Goal: Obtain resource: Obtain resource

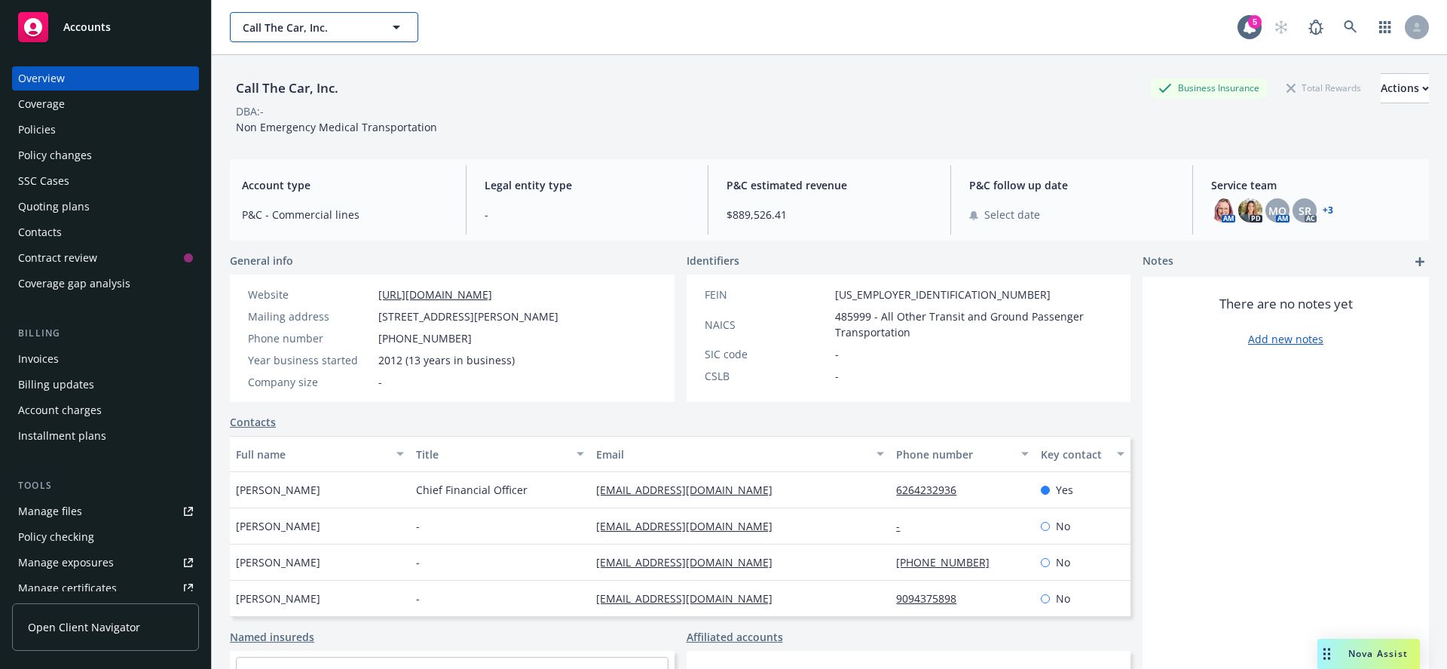
click at [351, 30] on span "Call The Car, Inc." at bounding box center [308, 28] width 130 height 16
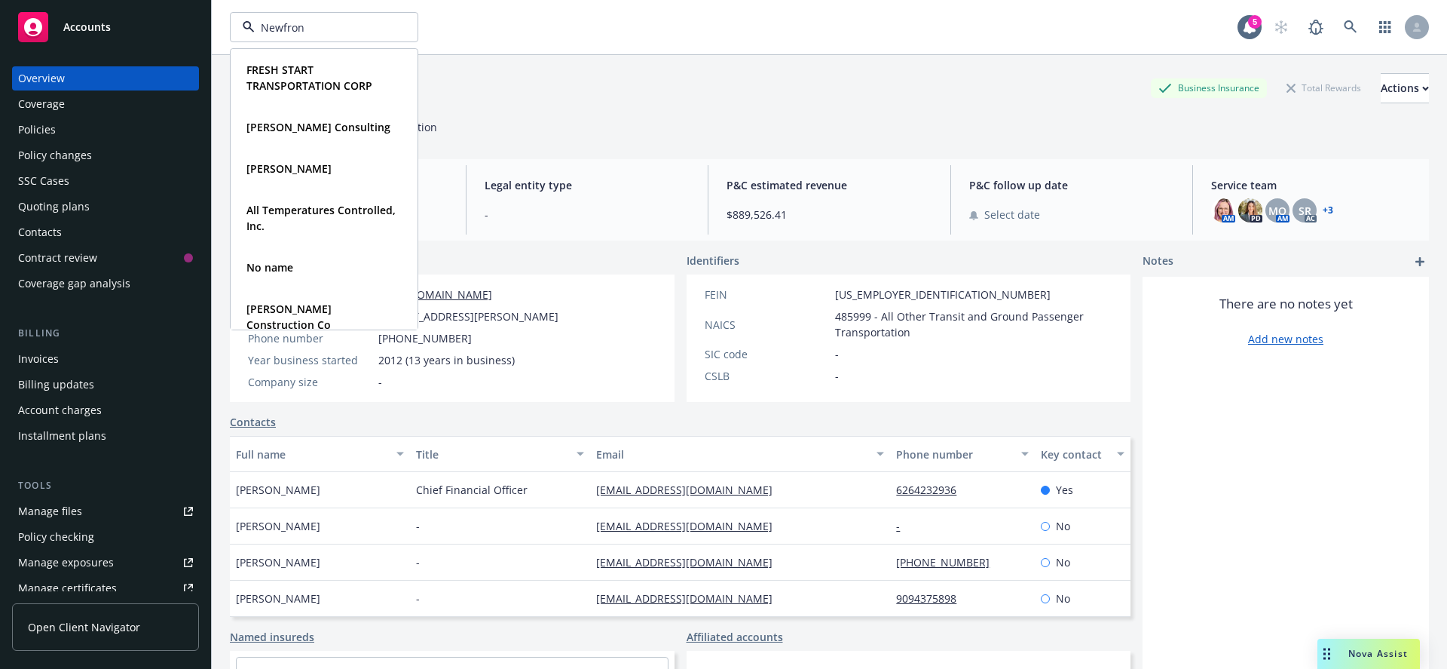
type input "Newfront"
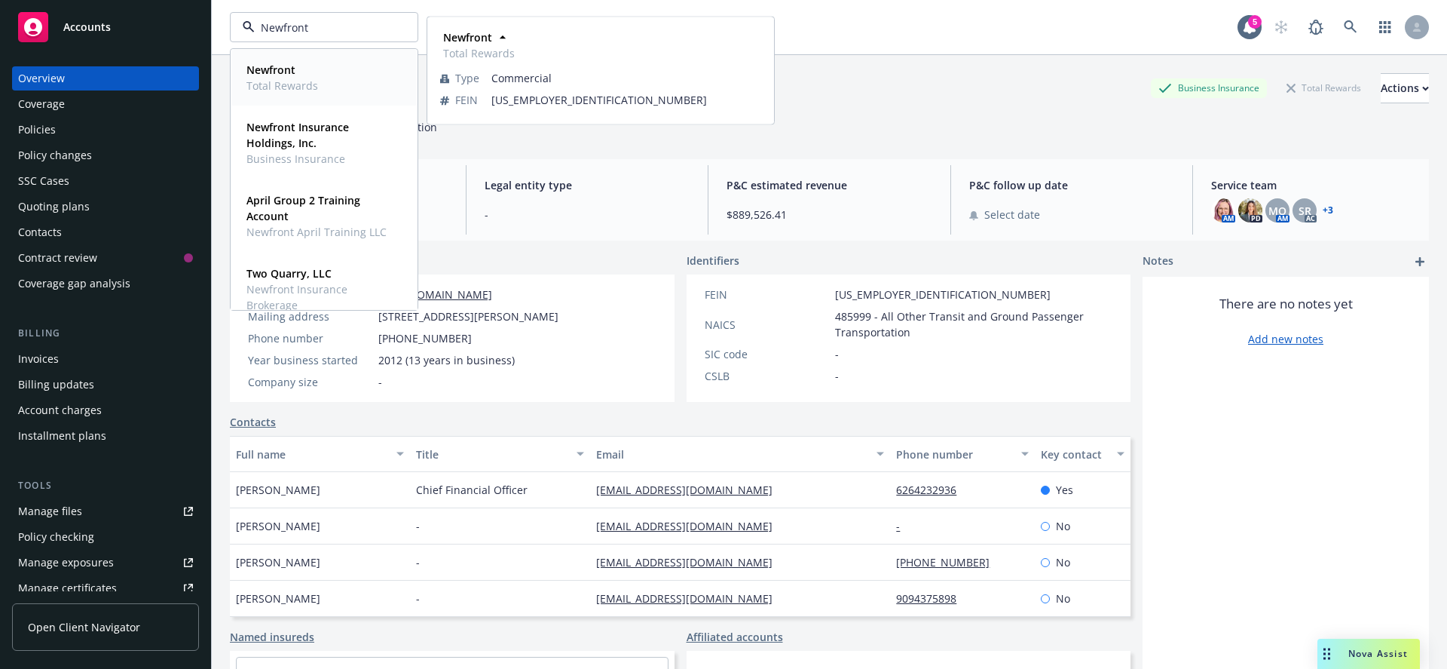
click at [323, 82] on div "Newfront Total Rewards" at bounding box center [323, 78] width 167 height 38
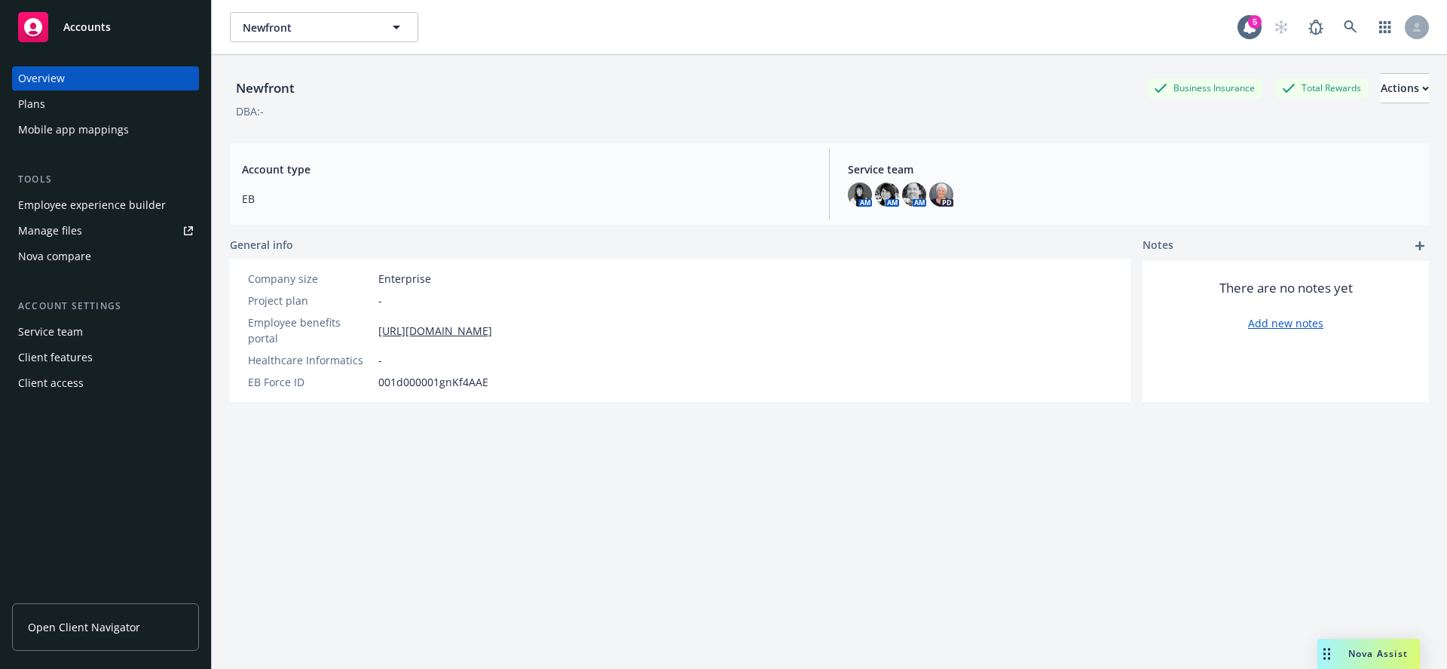
click at [76, 231] on div "Manage files" at bounding box center [50, 231] width 64 height 24
click at [103, 103] on div "Plans" at bounding box center [105, 104] width 175 height 24
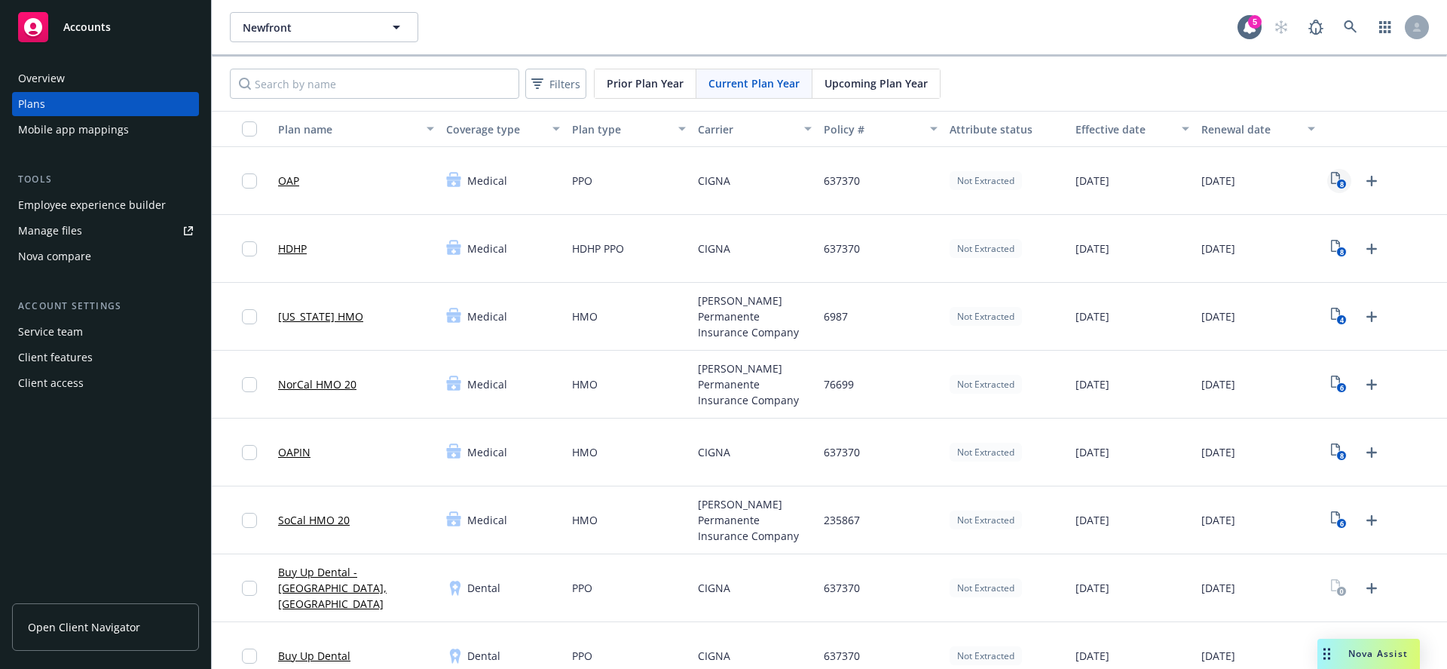
click at [1327, 181] on link "8" at bounding box center [1339, 181] width 24 height 24
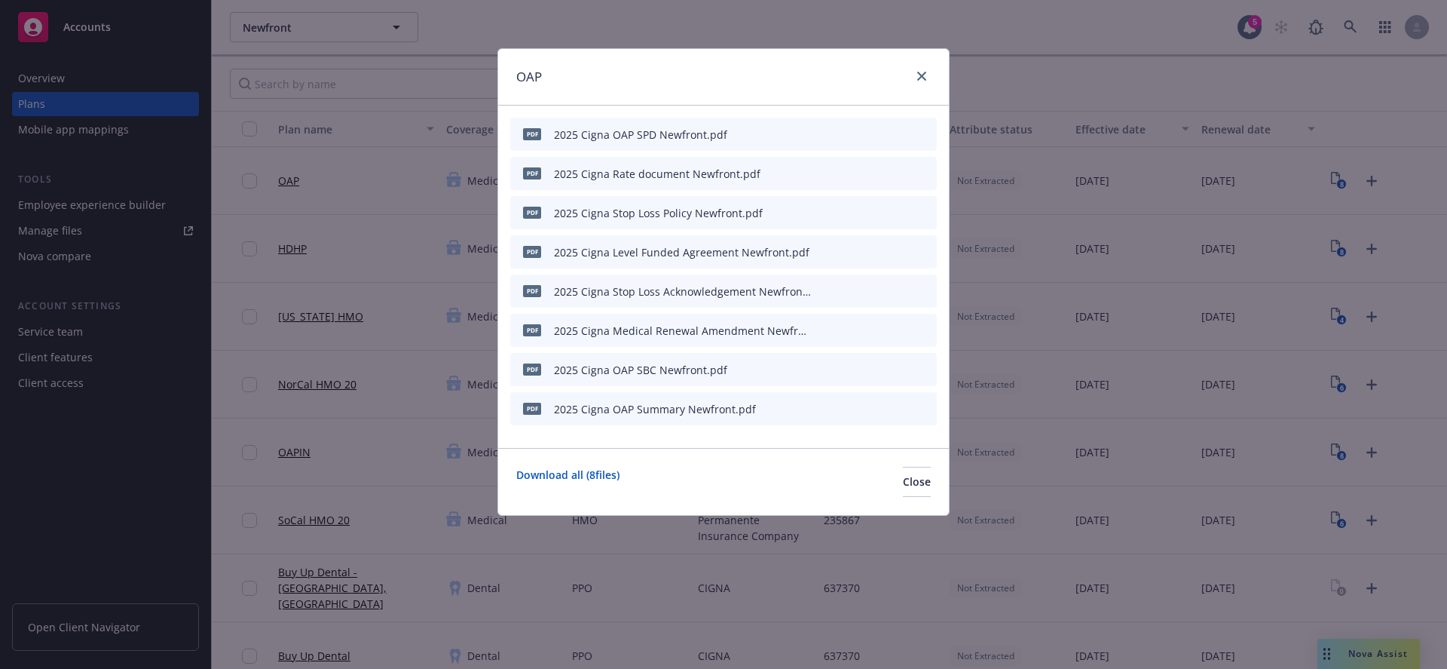
click at [601, 133] on div "2025 Cigna OAP SPD Newfront.pdf" at bounding box center [640, 135] width 173 height 16
copy div "2025 Cigna OAP SPD Newfront.pdf"
click at [919, 80] on icon "close" at bounding box center [921, 76] width 9 height 9
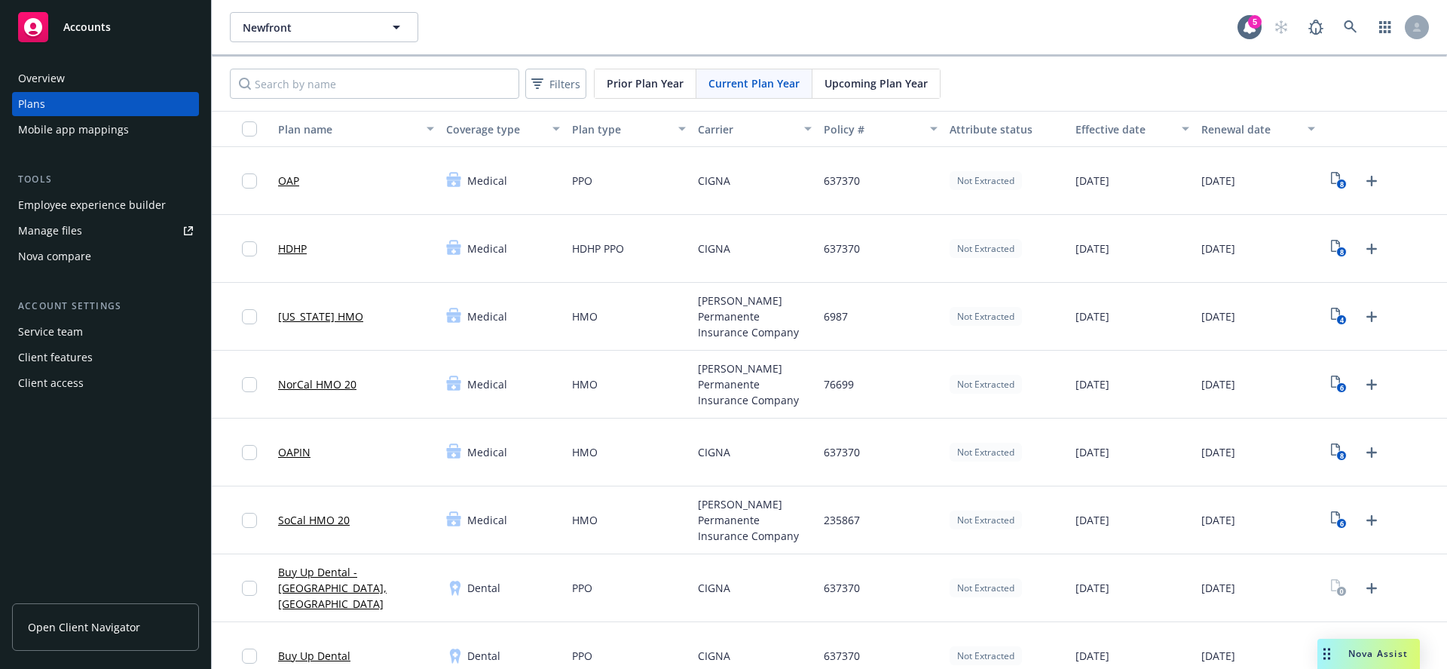
click at [76, 99] on div "Plans" at bounding box center [105, 104] width 175 height 24
click at [657, 90] on span "Prior Plan Year" at bounding box center [645, 83] width 77 height 16
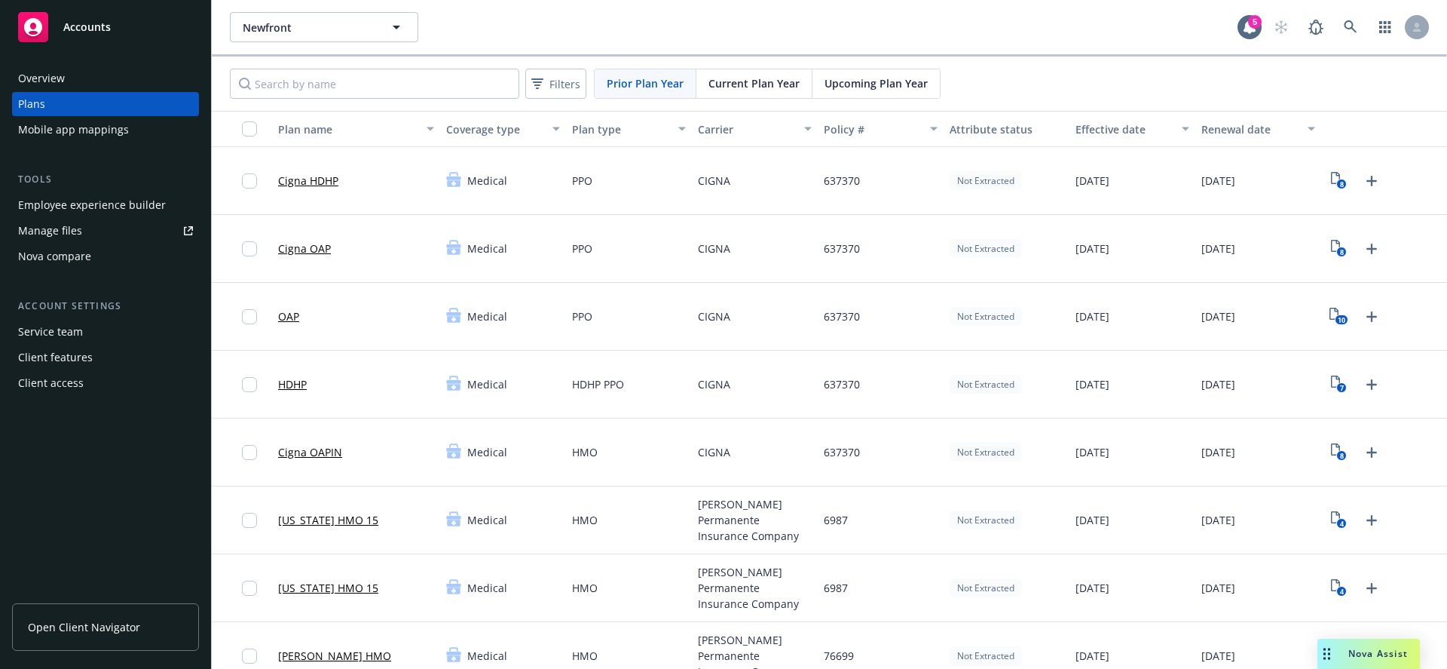
click at [855, 81] on span "Upcoming Plan Year" at bounding box center [876, 83] width 103 height 16
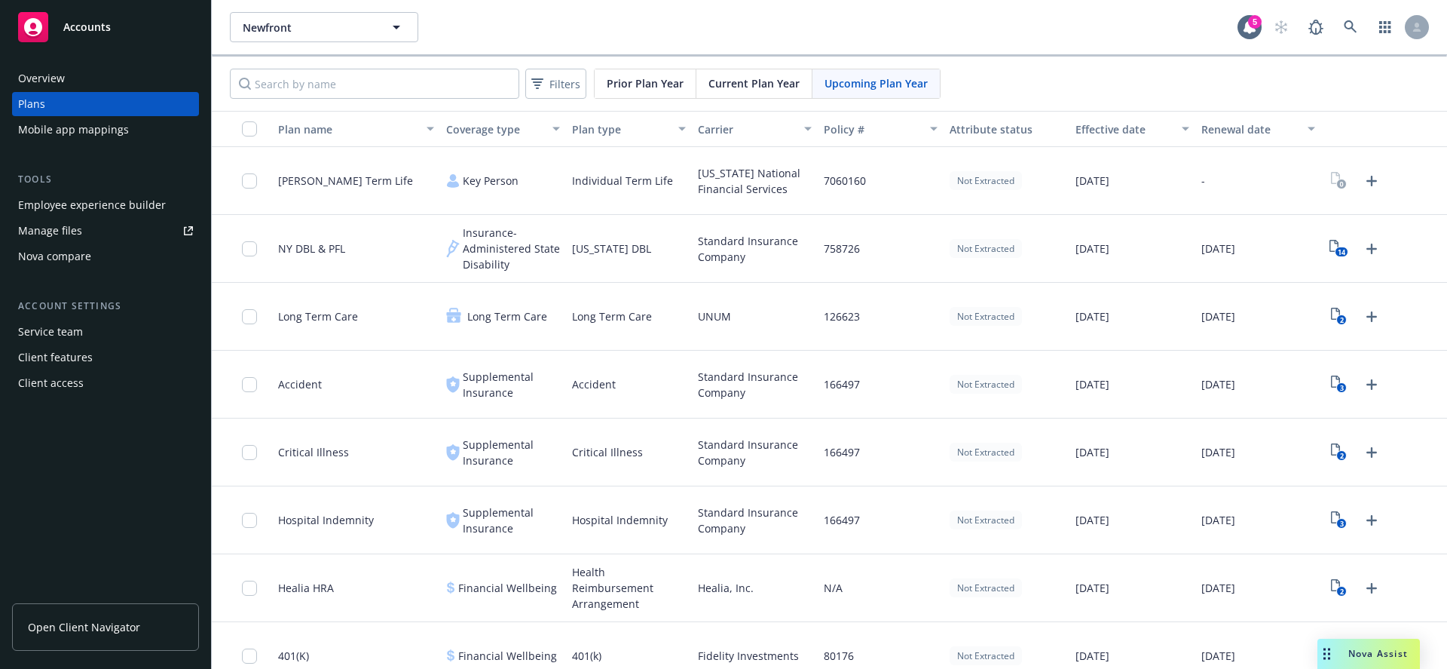
click at [767, 85] on span "Current Plan Year" at bounding box center [753, 83] width 91 height 16
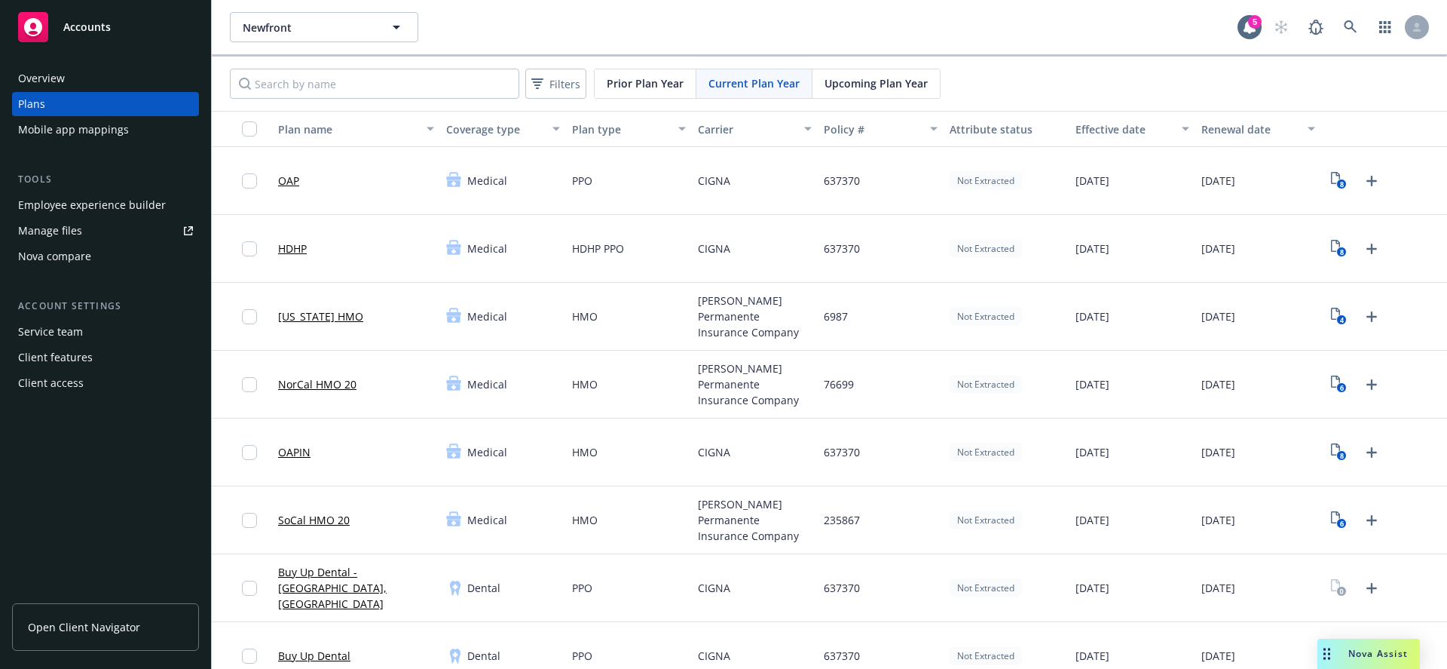
click at [648, 86] on span "Prior Plan Year" at bounding box center [645, 83] width 77 height 16
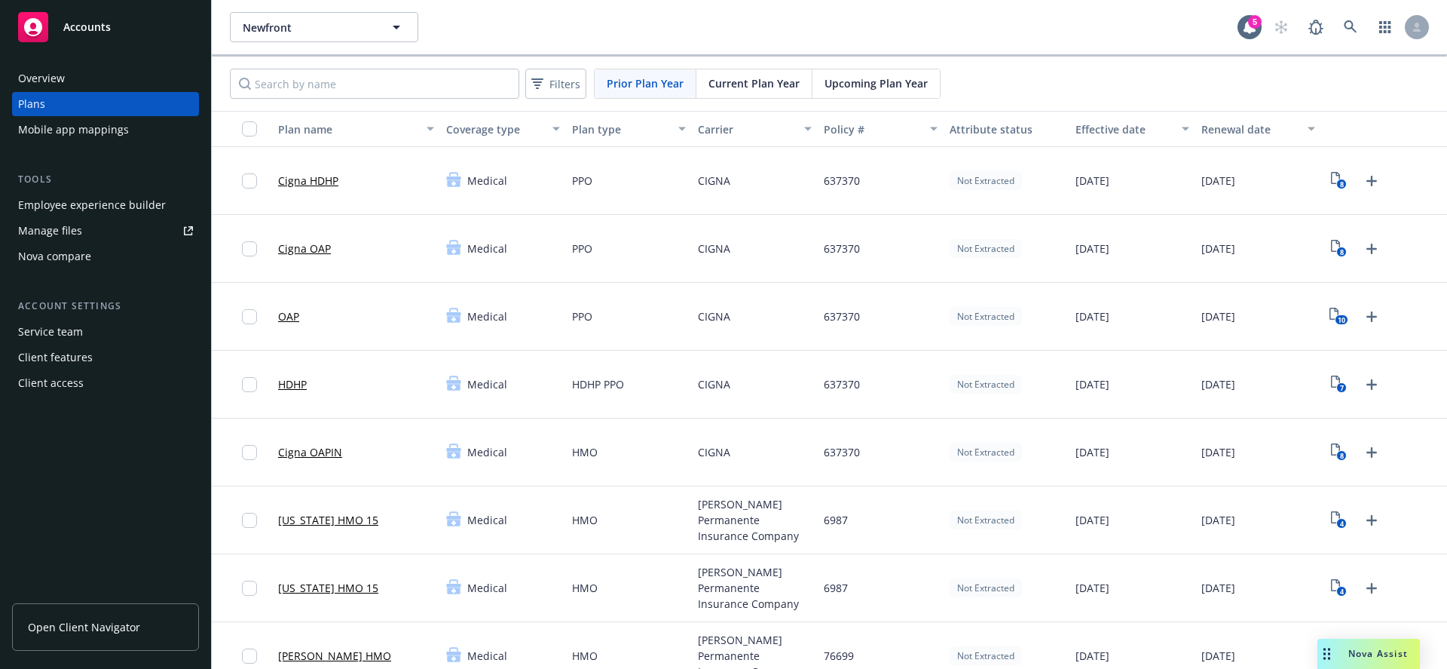
click at [742, 83] on span "Current Plan Year" at bounding box center [753, 83] width 91 height 16
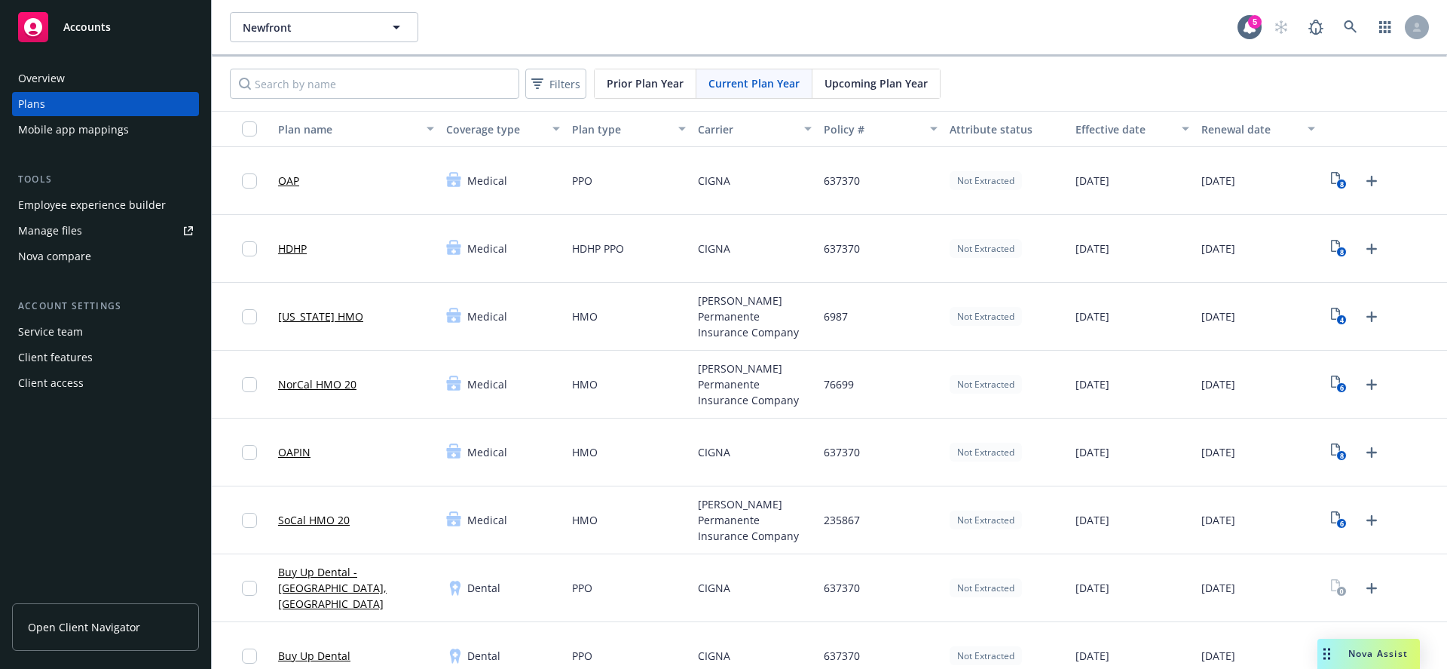
click at [874, 93] on div "Upcoming Plan Year" at bounding box center [875, 83] width 127 height 29
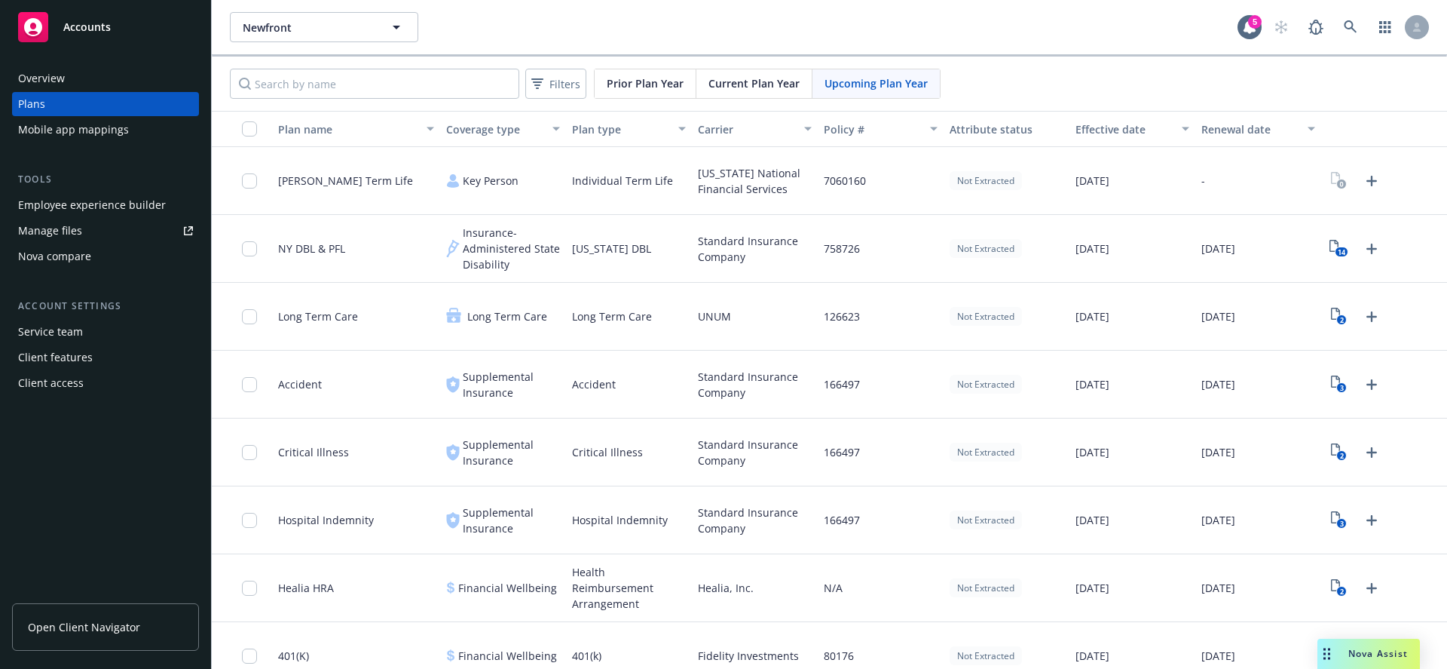
click at [772, 87] on span "Current Plan Year" at bounding box center [753, 83] width 91 height 16
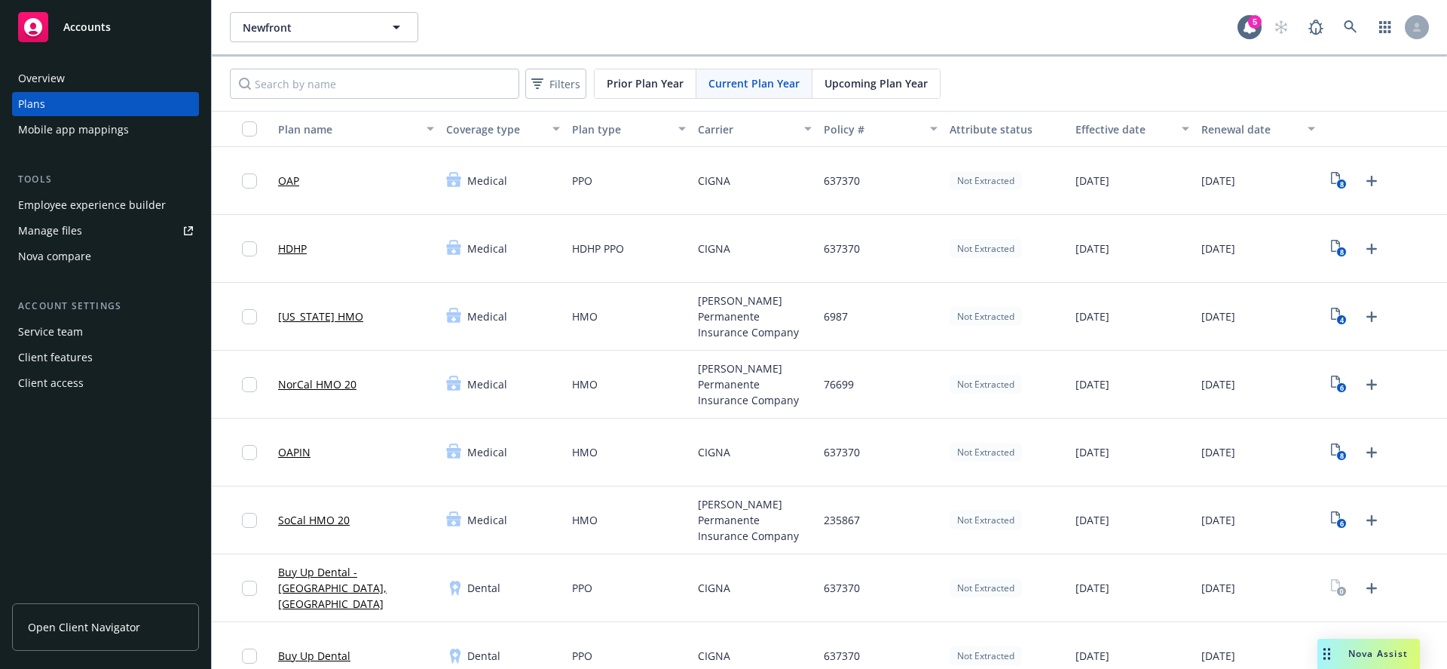
click at [656, 88] on span "Prior Plan Year" at bounding box center [645, 83] width 77 height 16
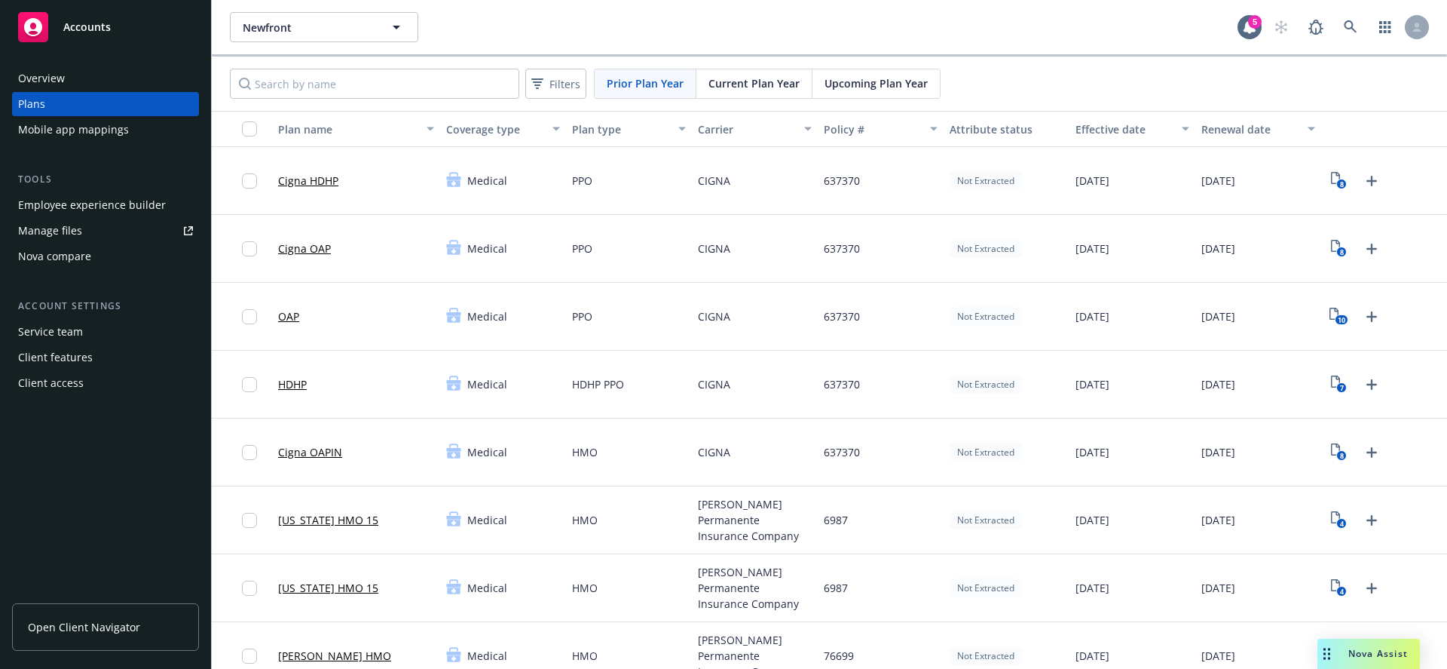
click at [728, 89] on span "Current Plan Year" at bounding box center [753, 83] width 91 height 16
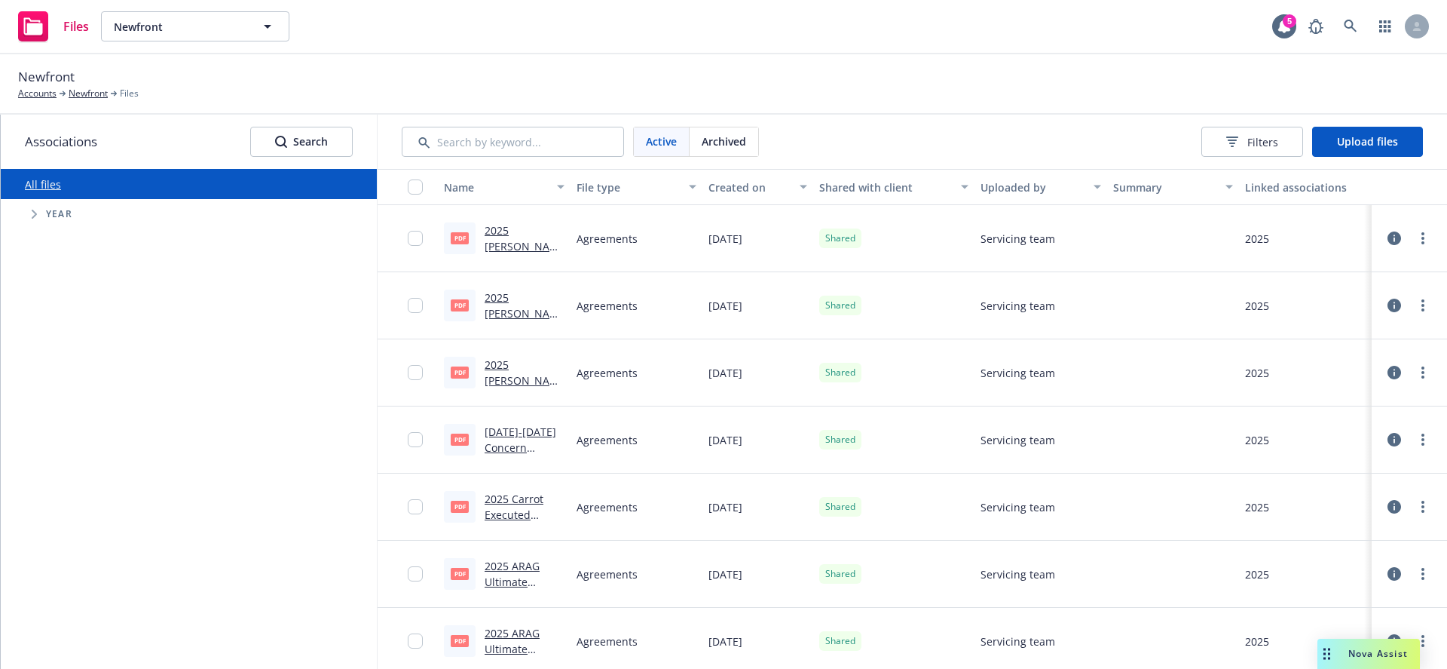
click at [874, 190] on div "Shared with client" at bounding box center [885, 187] width 133 height 16
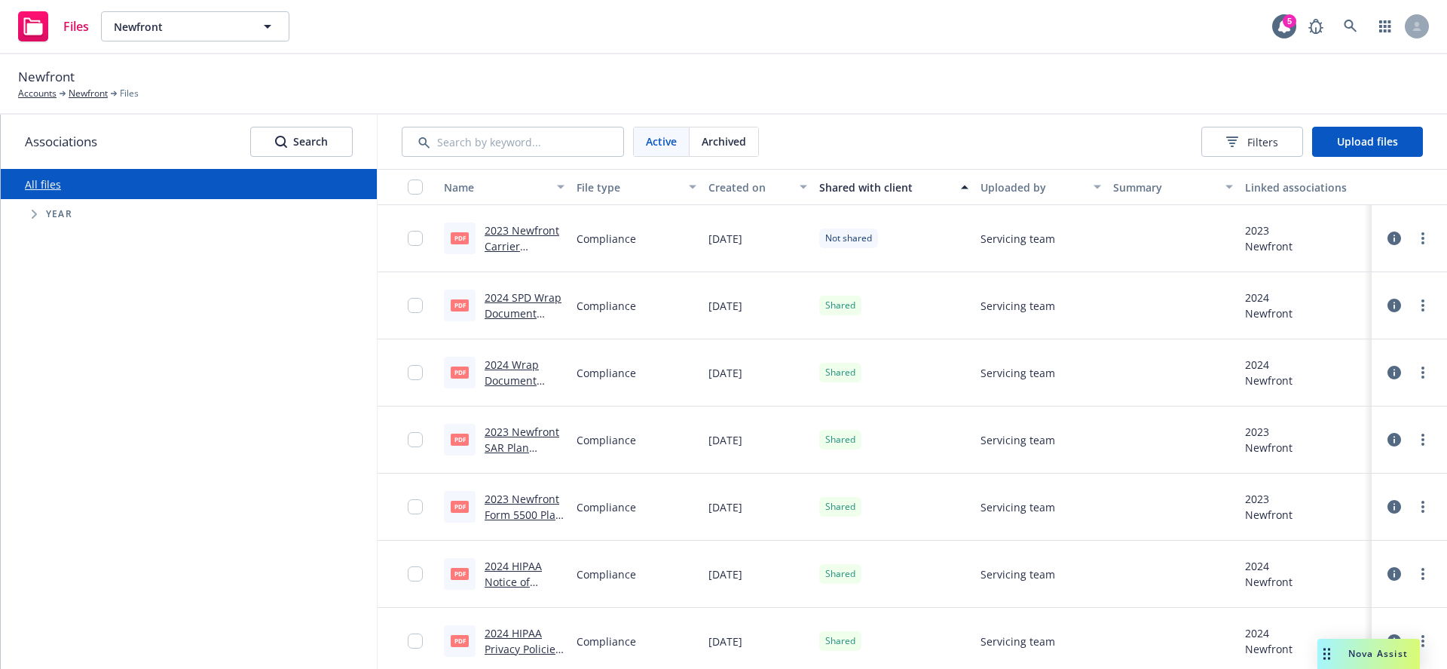
click at [571, 192] on button "File type" at bounding box center [637, 187] width 133 height 36
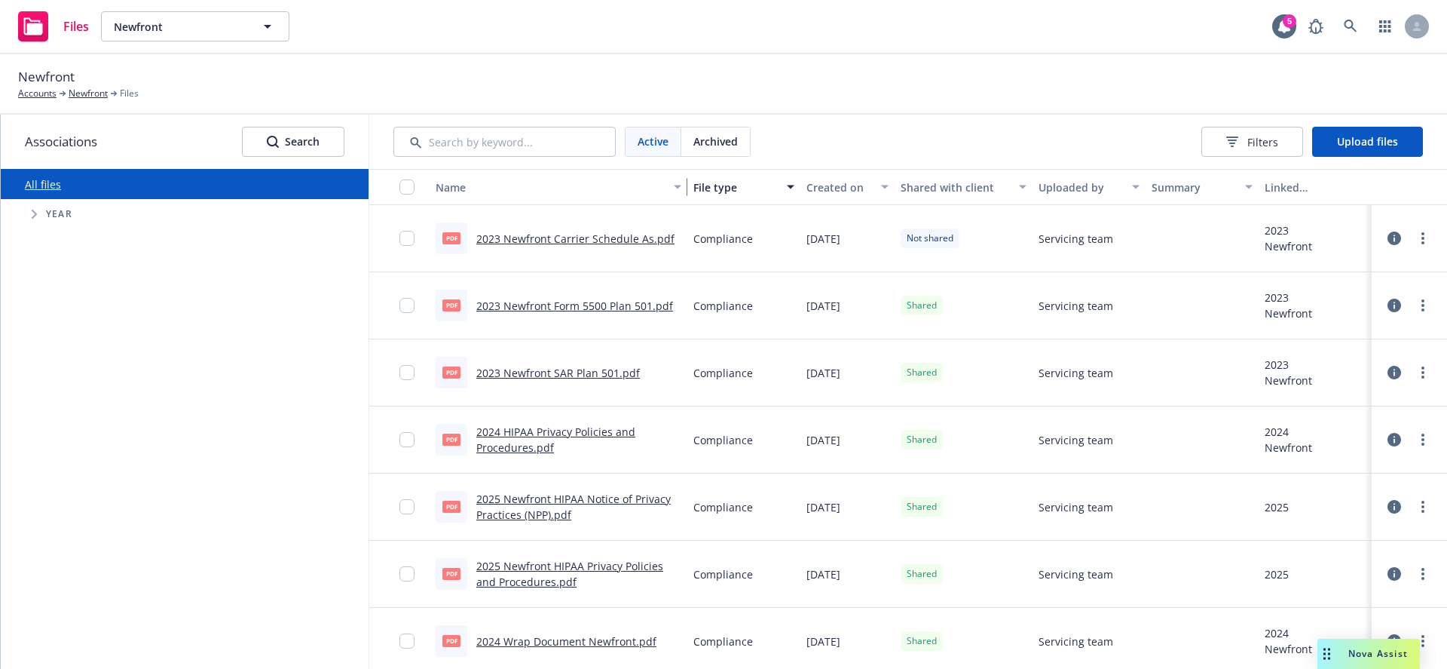
drag, startPoint x: 567, startPoint y: 192, endPoint x: 711, endPoint y: 188, distance: 144.8
click at [711, 188] on div "Name File type Created on Shared with client Uploaded by Summary Linked associa…" at bounding box center [908, 187] width 1078 height 36
click at [487, 140] on input "Search by keyword..." at bounding box center [504, 142] width 222 height 30
paste input "2025 Cigna OAP SPD Newfront.pdf"
type input "2025 Cigna OAP SPD Newfront.pdf"
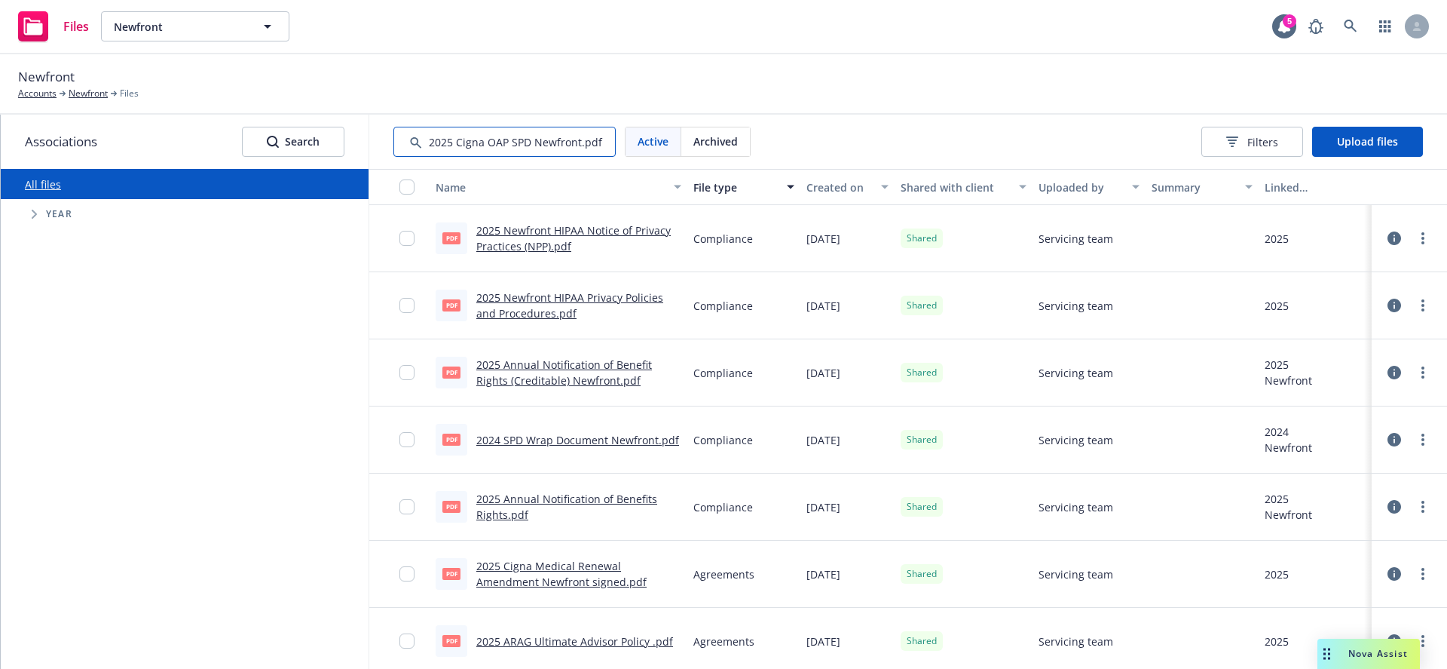
click at [497, 145] on input "Search by keyword..." at bounding box center [504, 142] width 222 height 30
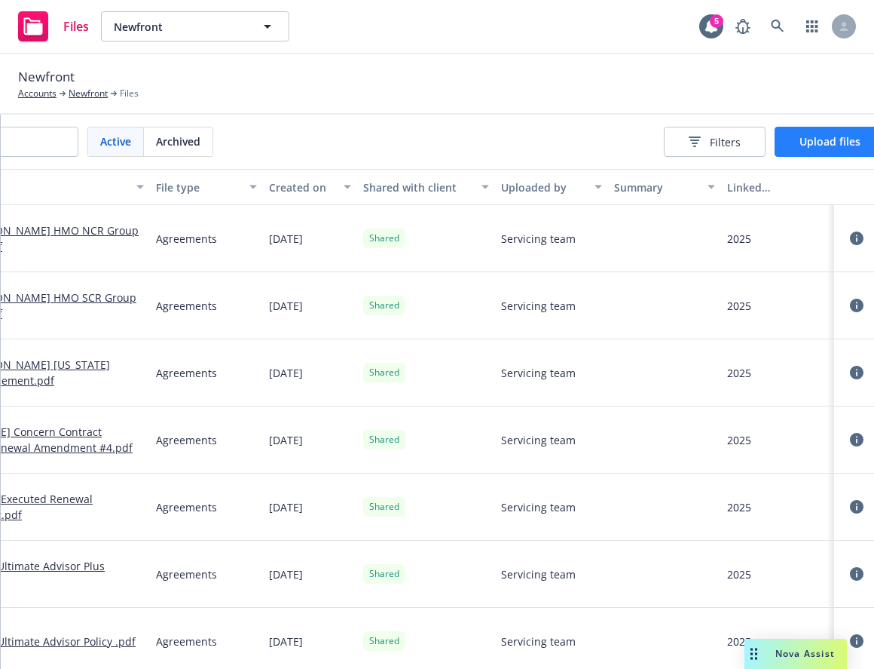
scroll to position [0, 422]
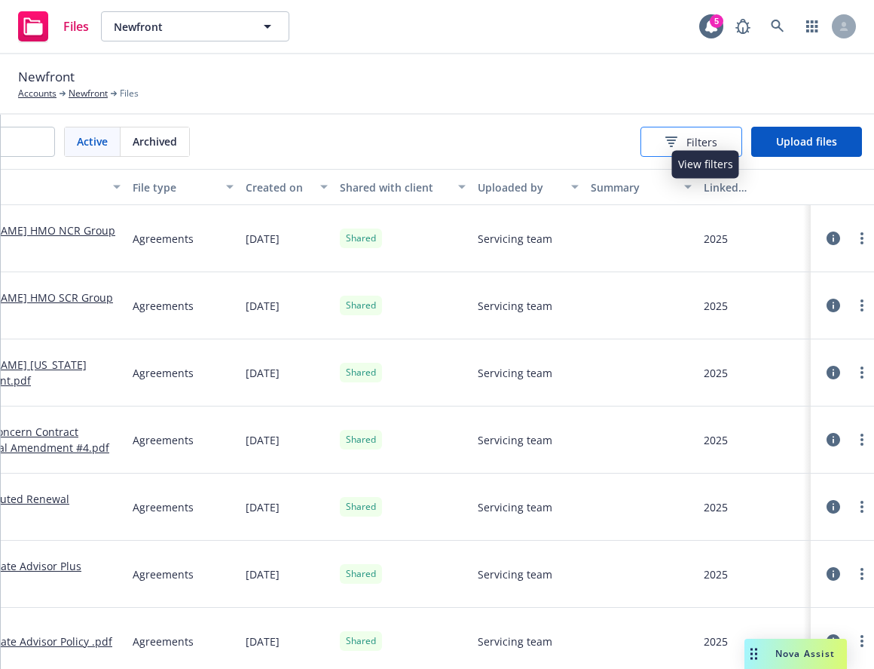
click at [696, 140] on div "Filters" at bounding box center [692, 142] width 52 height 16
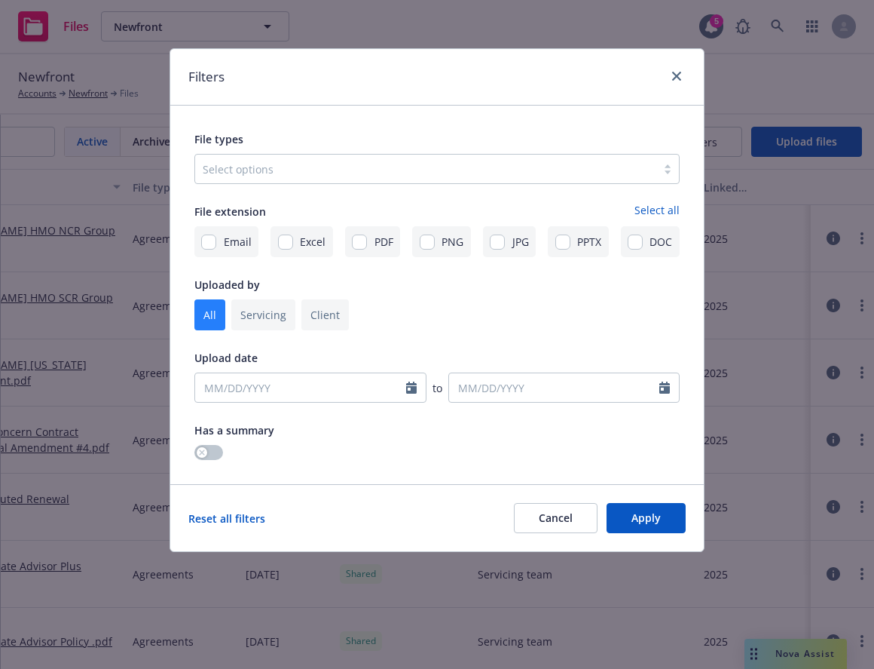
click at [243, 179] on div "Select options" at bounding box center [425, 169] width 461 height 24
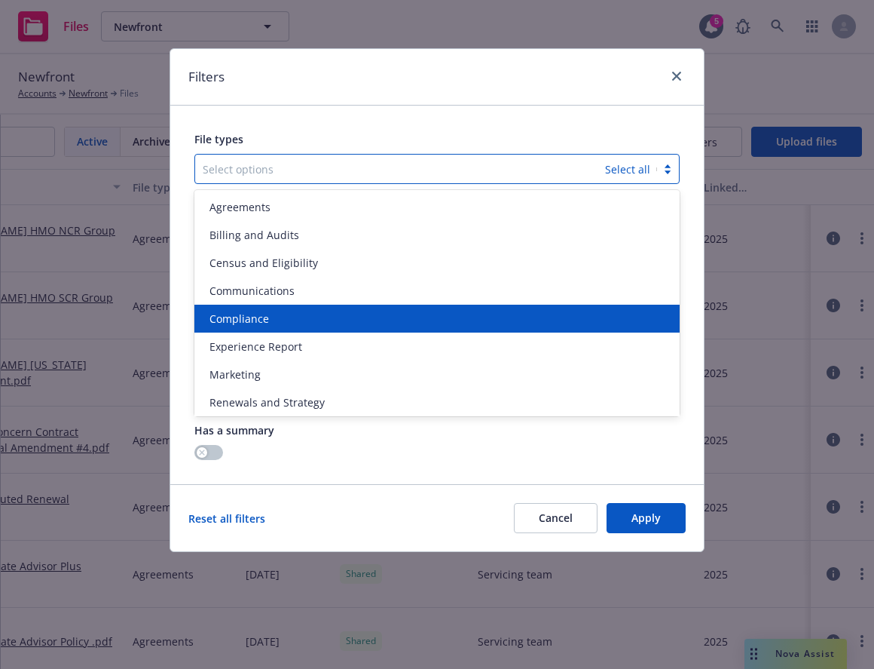
click at [253, 319] on span "Compliance" at bounding box center [240, 319] width 60 height 16
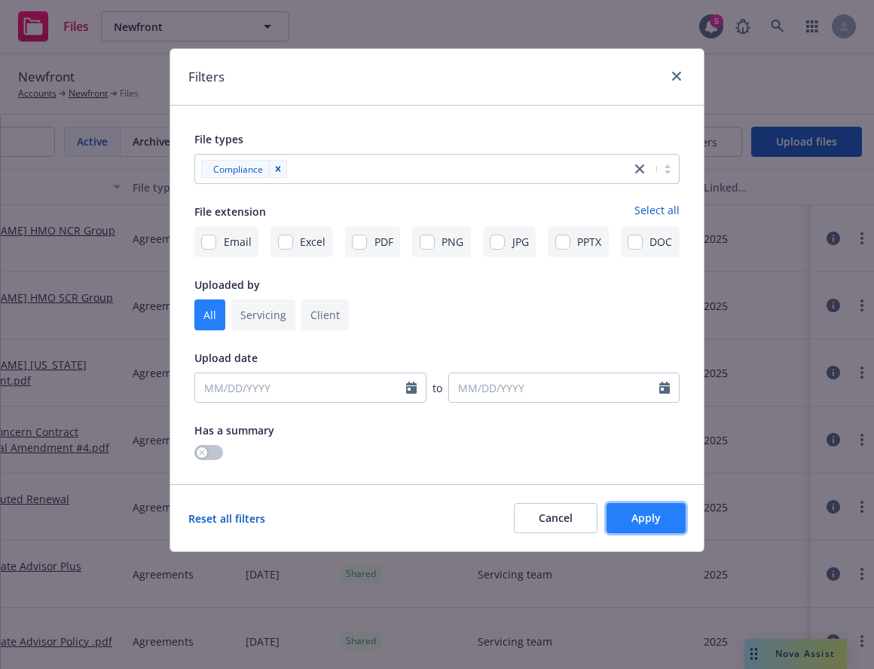
click at [650, 517] on span "Apply" at bounding box center [646, 517] width 29 height 14
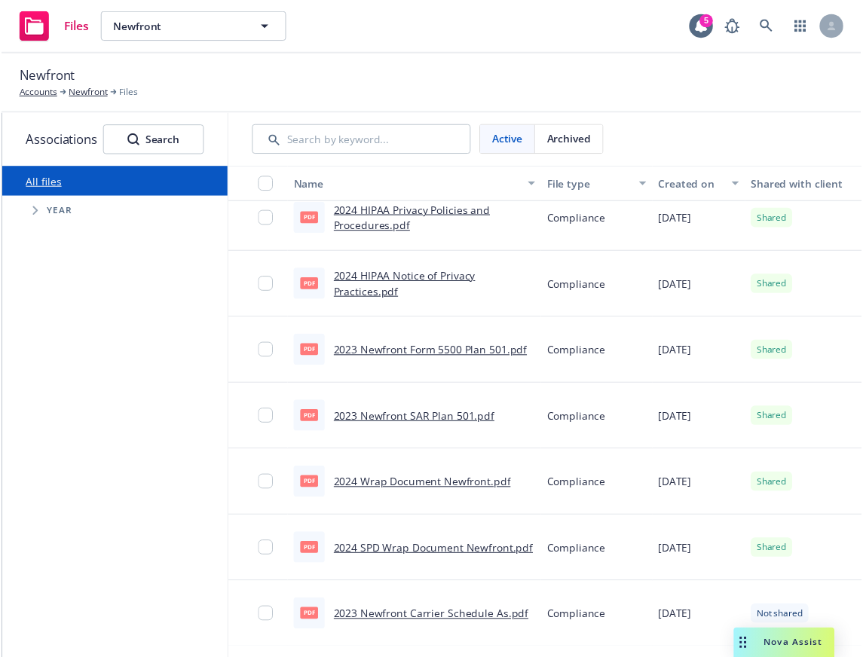
scroll to position [0, 0]
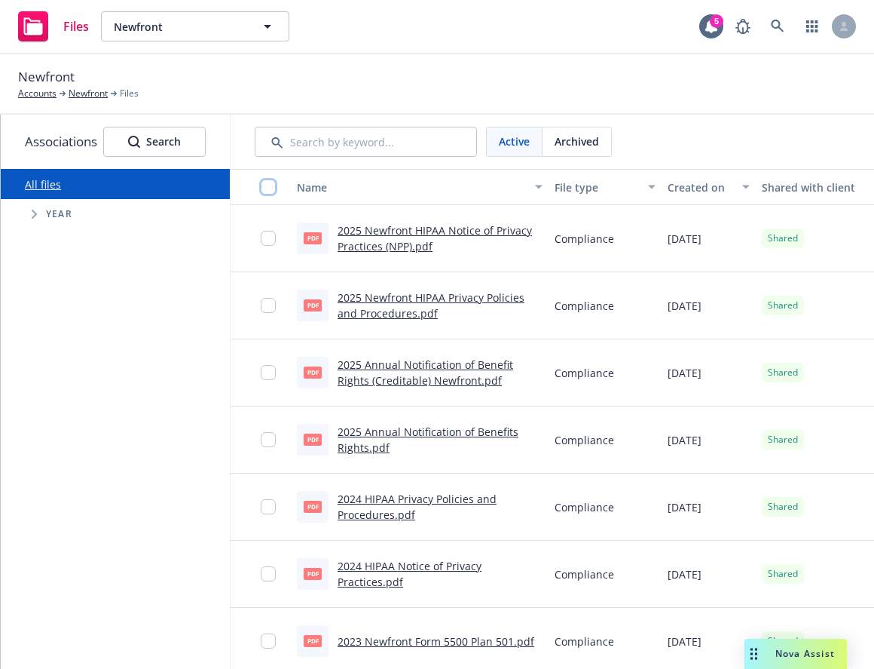
click at [274, 183] on input "checkbox" at bounding box center [268, 186] width 15 height 15
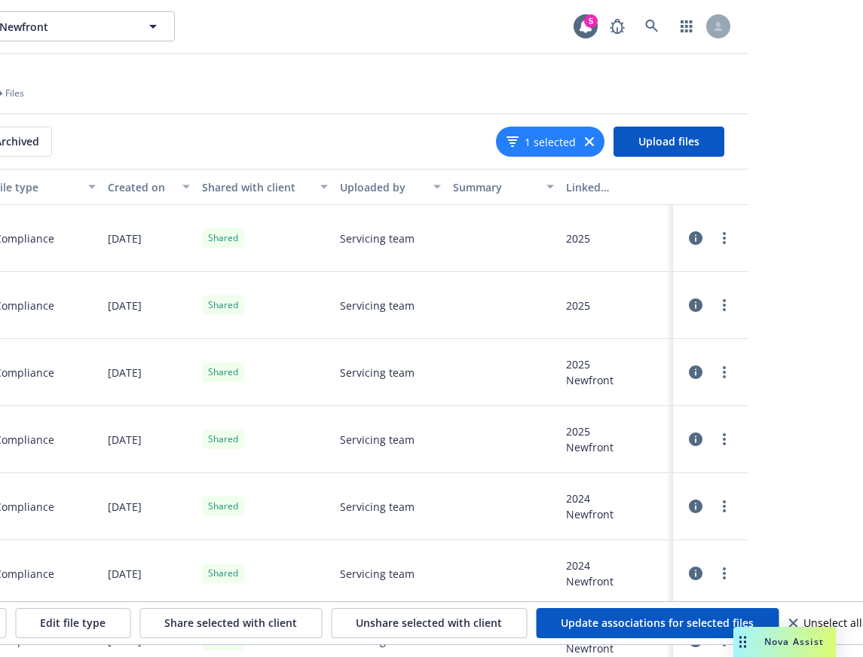
scroll to position [0, 121]
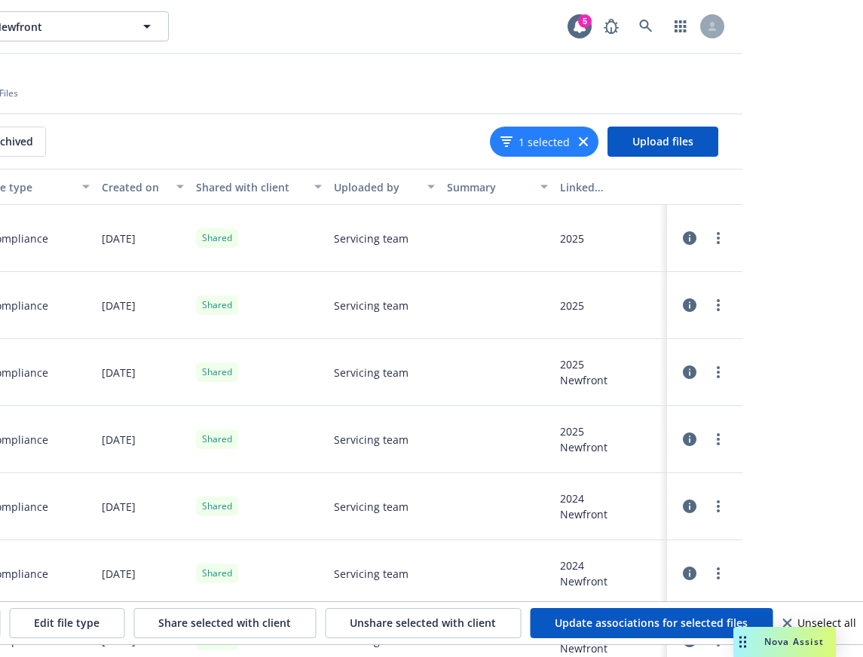
click at [820, 619] on span "Unselect all" at bounding box center [826, 623] width 59 height 11
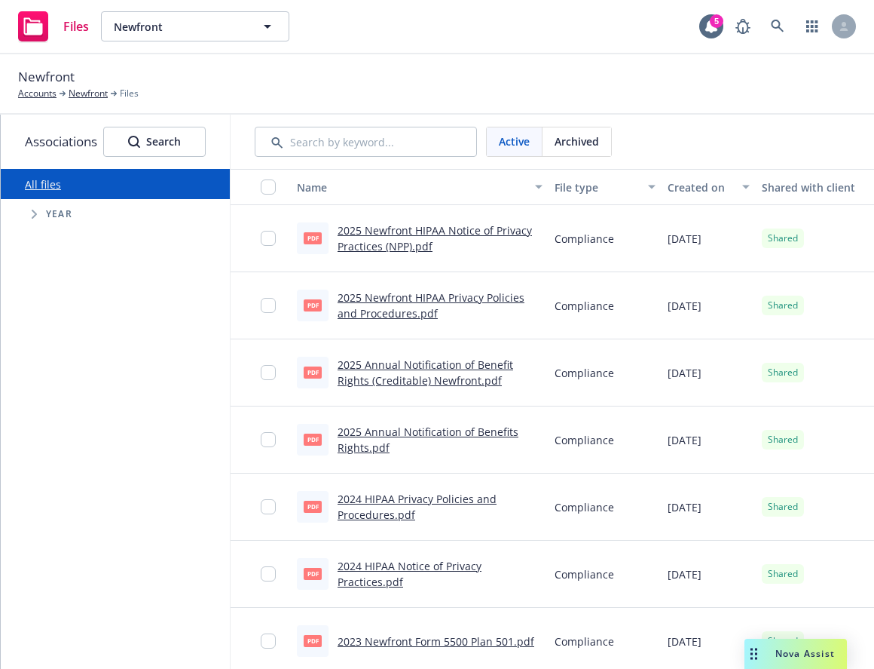
scroll to position [0, 447]
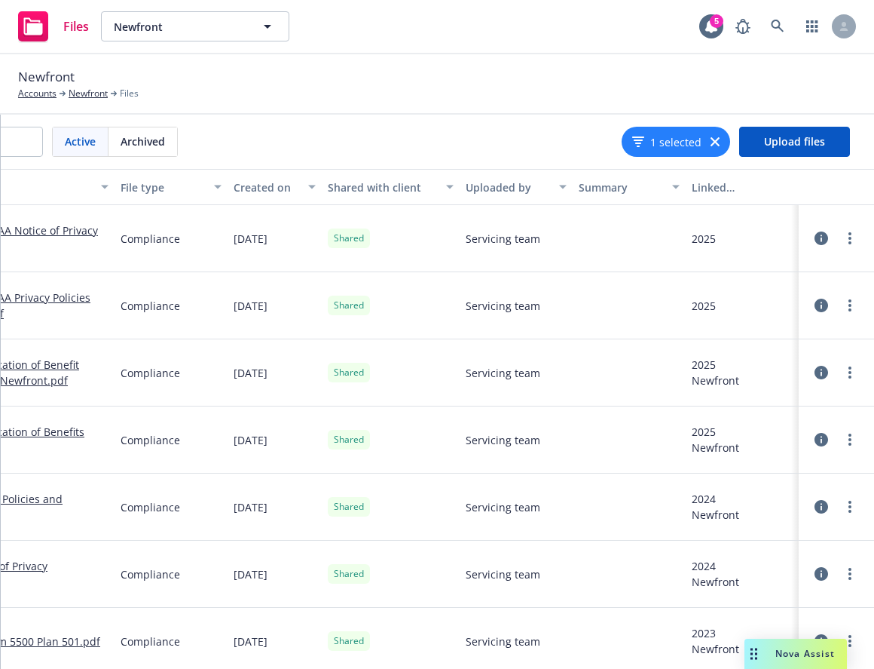
click at [669, 145] on button "1 selected" at bounding box center [666, 142] width 69 height 16
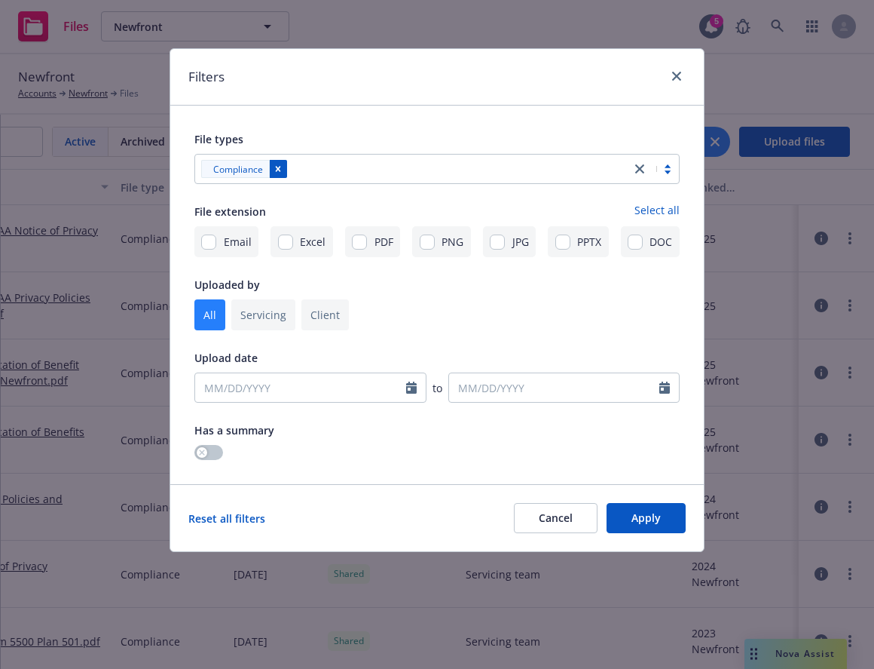
click at [278, 168] on icon "Remove [object Object]" at bounding box center [278, 169] width 5 height 5
click at [593, 172] on div at bounding box center [426, 169] width 446 height 18
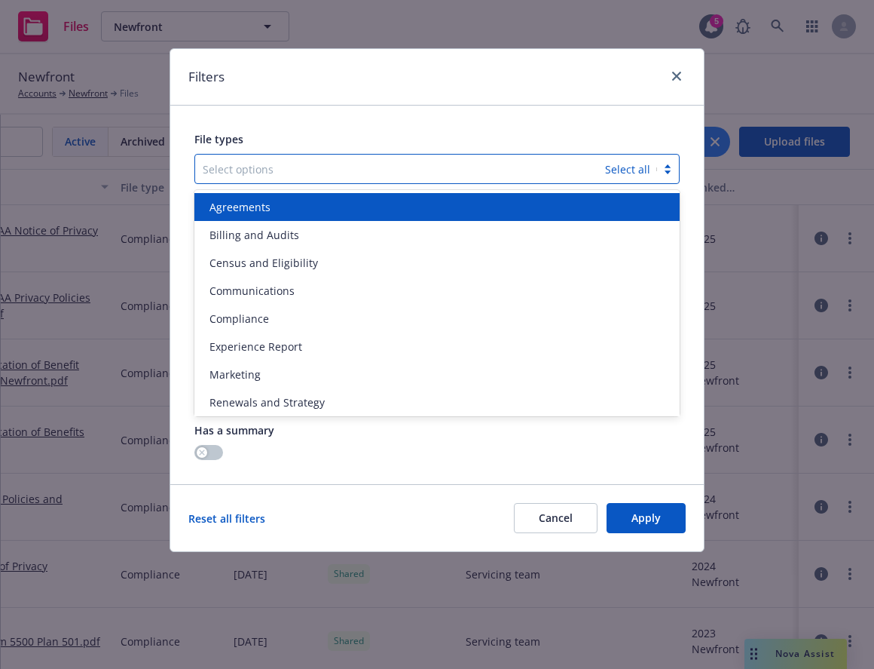
click at [349, 203] on div "Agreements" at bounding box center [437, 207] width 467 height 16
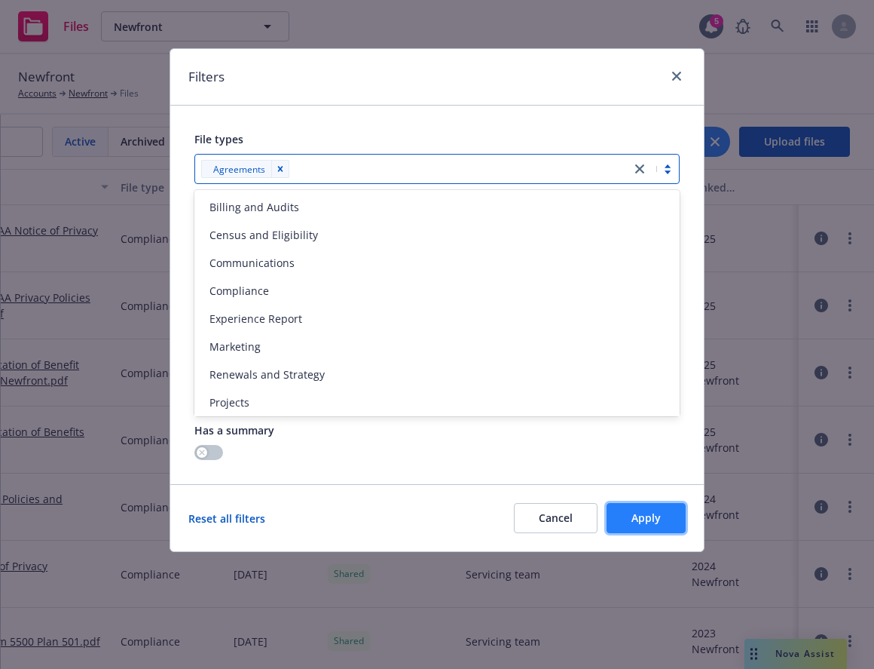
click at [665, 521] on button "Apply" at bounding box center [646, 518] width 79 height 30
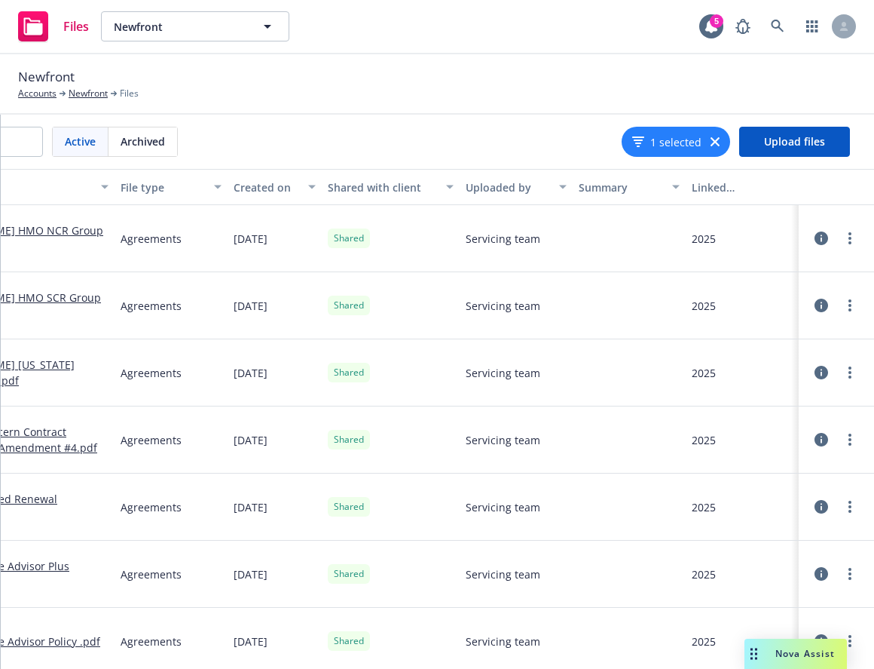
click at [712, 141] on icon "button" at bounding box center [715, 141] width 9 height 9
click at [675, 147] on div "Filters" at bounding box center [679, 142] width 52 height 16
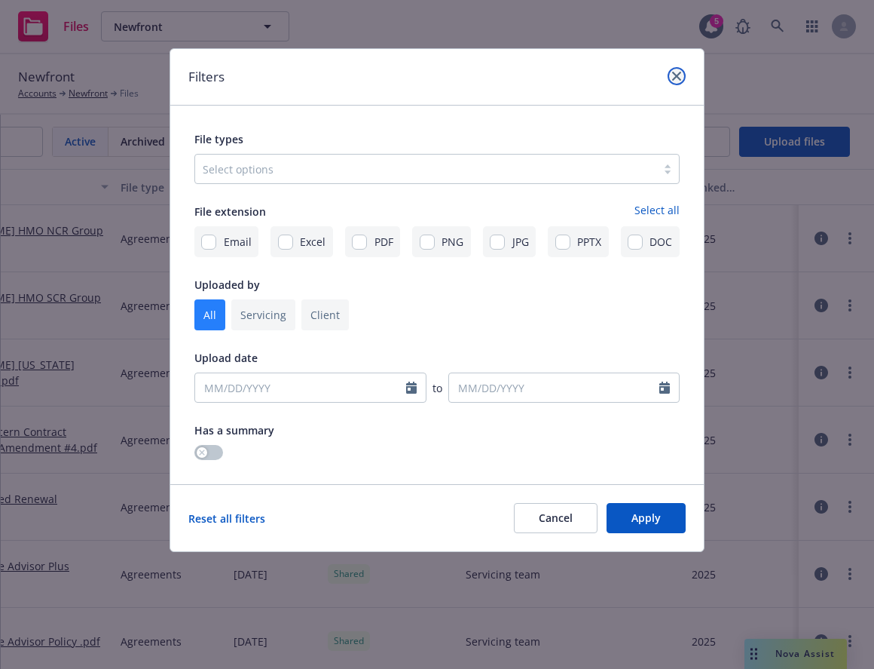
click at [681, 78] on icon "close" at bounding box center [676, 76] width 9 height 9
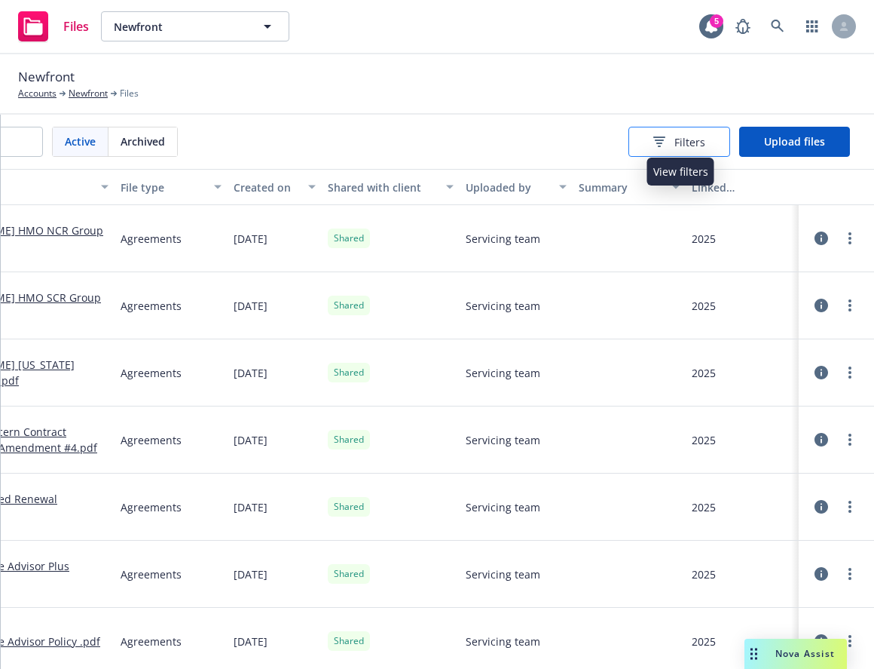
click at [668, 140] on div "Filters" at bounding box center [679, 142] width 52 height 16
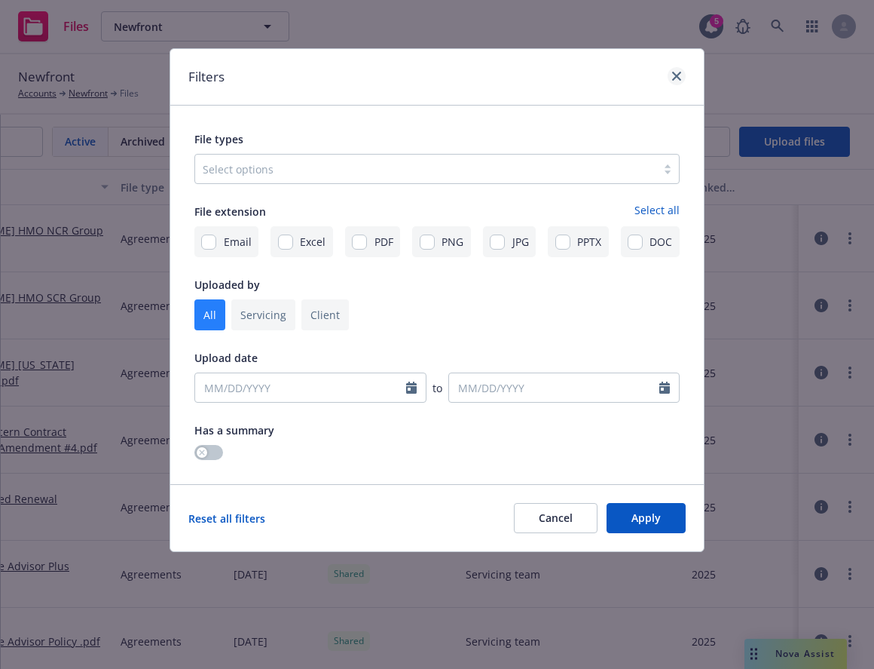
click at [669, 84] on div at bounding box center [674, 77] width 24 height 20
click at [677, 76] on icon "close" at bounding box center [676, 76] width 9 height 9
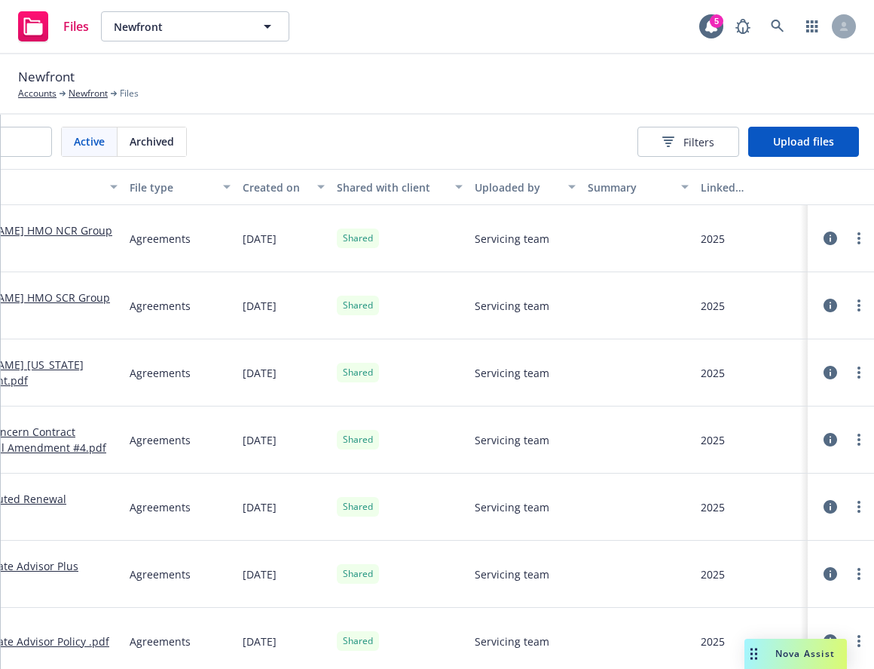
scroll to position [0, 176]
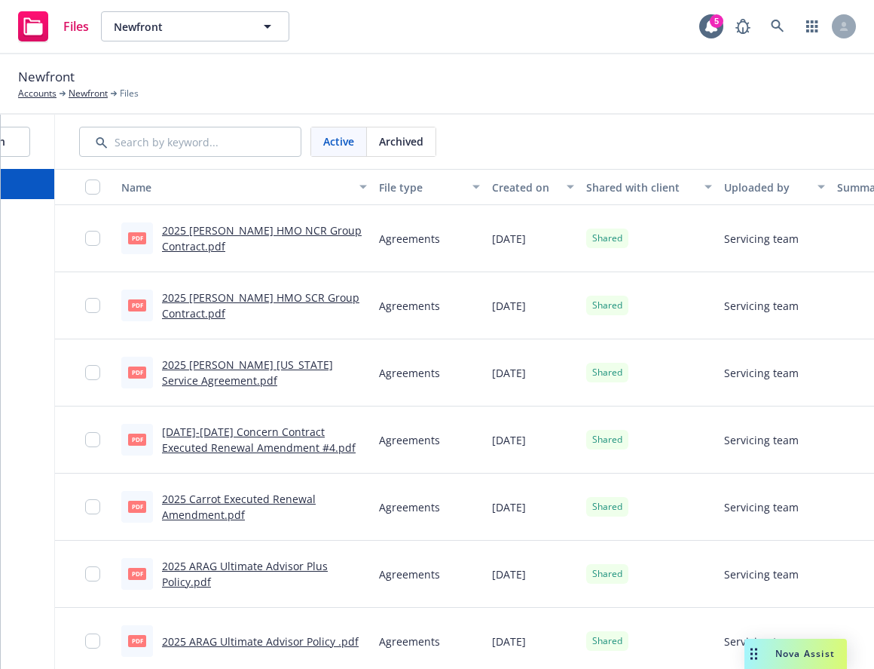
click at [416, 189] on div "File type" at bounding box center [421, 187] width 84 height 16
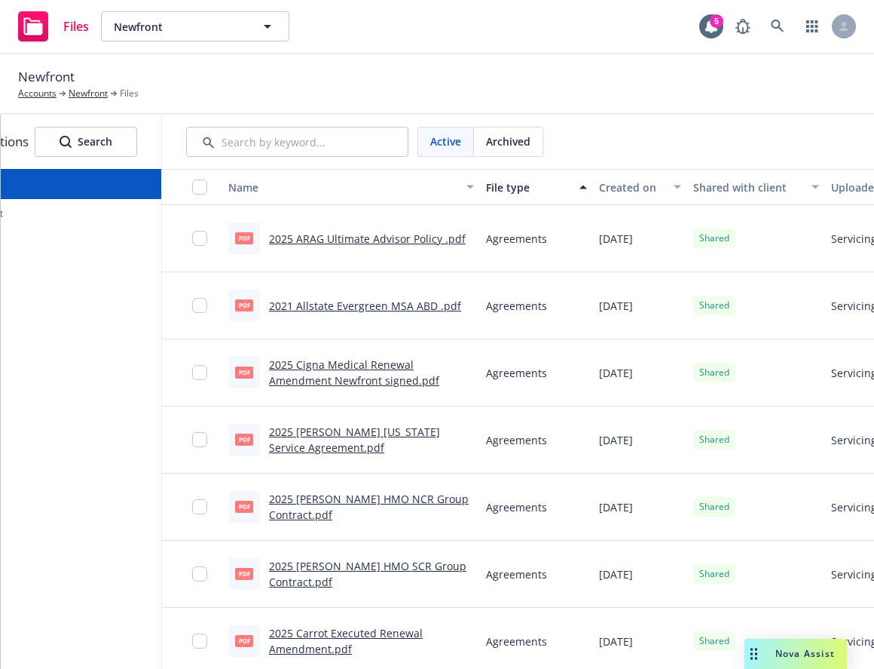
scroll to position [0, 0]
